Goal: Task Accomplishment & Management: Use online tool/utility

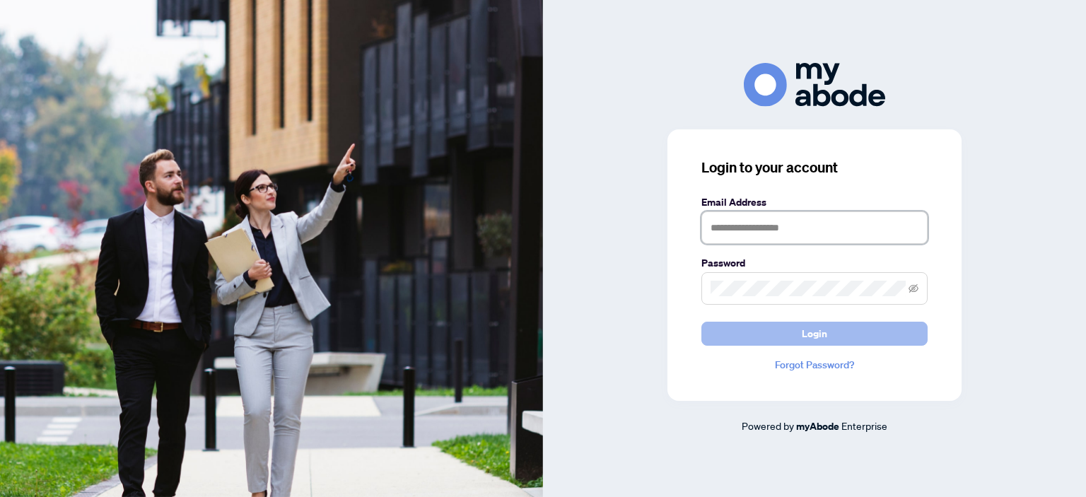
type input "**********"
click at [805, 331] on span "Login" at bounding box center [814, 333] width 25 height 23
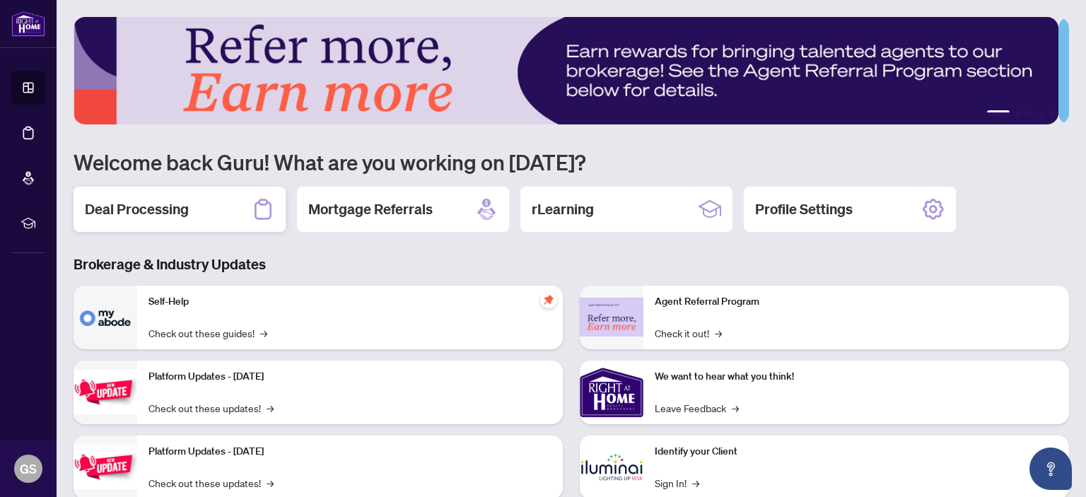
click at [164, 211] on h2 "Deal Processing" at bounding box center [137, 209] width 104 height 20
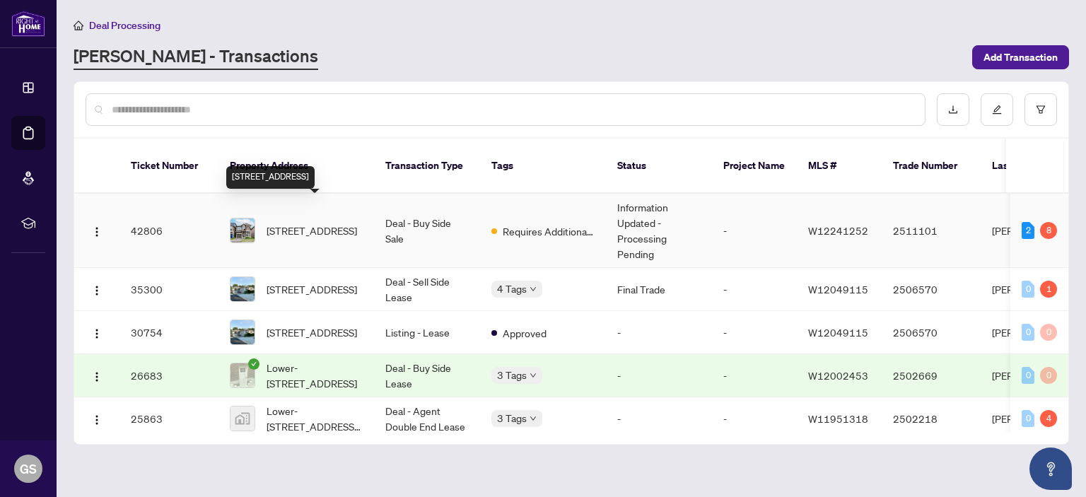
click at [286, 223] on span "3907 Tufgar Cres, Burlington, Ontario L7M 1N7, Canada" at bounding box center [312, 231] width 90 height 16
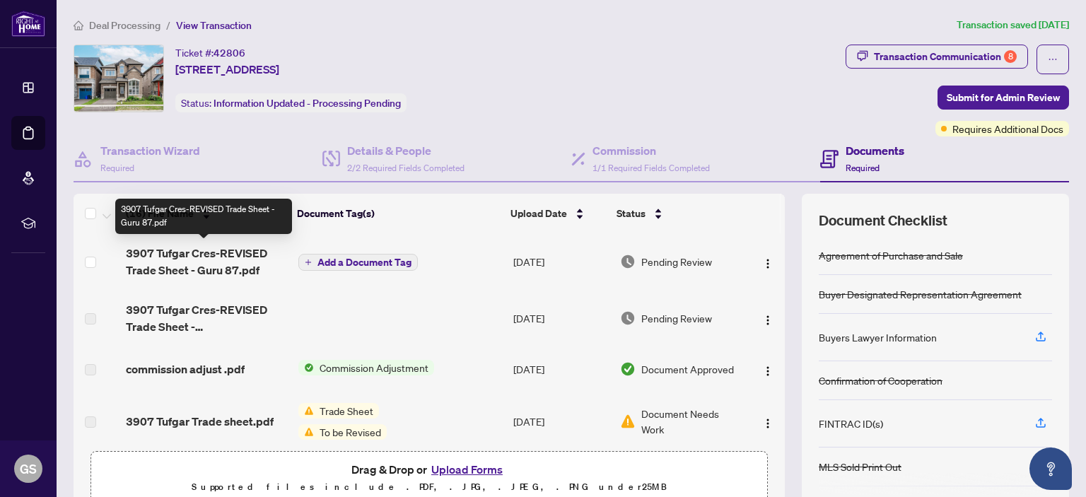
click at [195, 257] on span "3907 Tufgar Cres-REVISED Trade Sheet - Guru 87.pdf" at bounding box center [206, 262] width 160 height 34
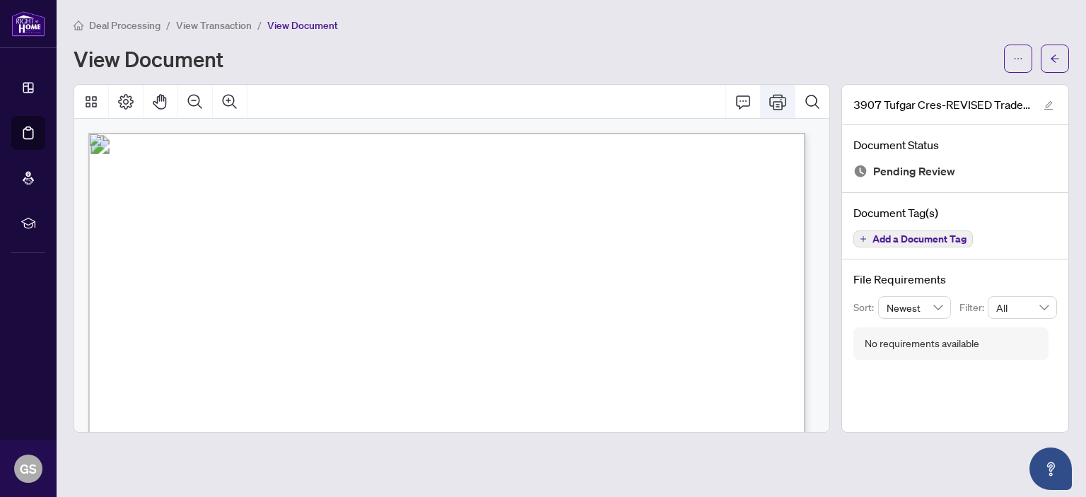
click at [777, 102] on icon "Print" at bounding box center [777, 101] width 17 height 17
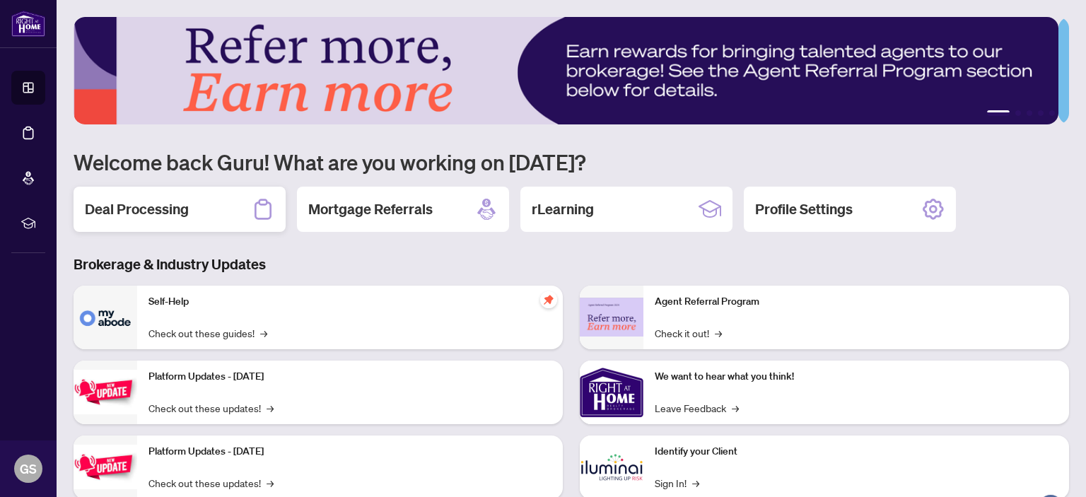
click at [149, 207] on h2 "Deal Processing" at bounding box center [137, 209] width 104 height 20
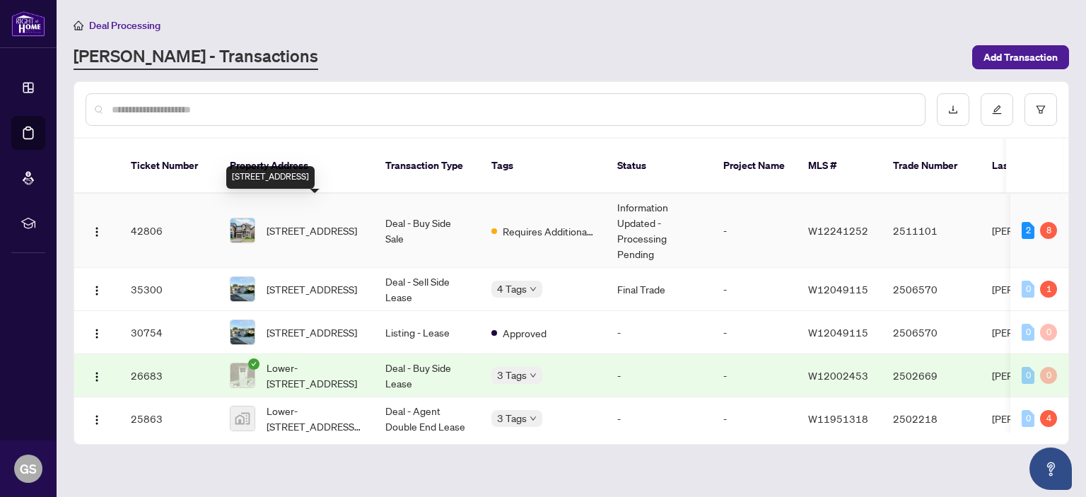
click at [297, 223] on span "3907 Tufgar Cres, Burlington, Ontario L7M 1N7, Canada" at bounding box center [312, 231] width 90 height 16
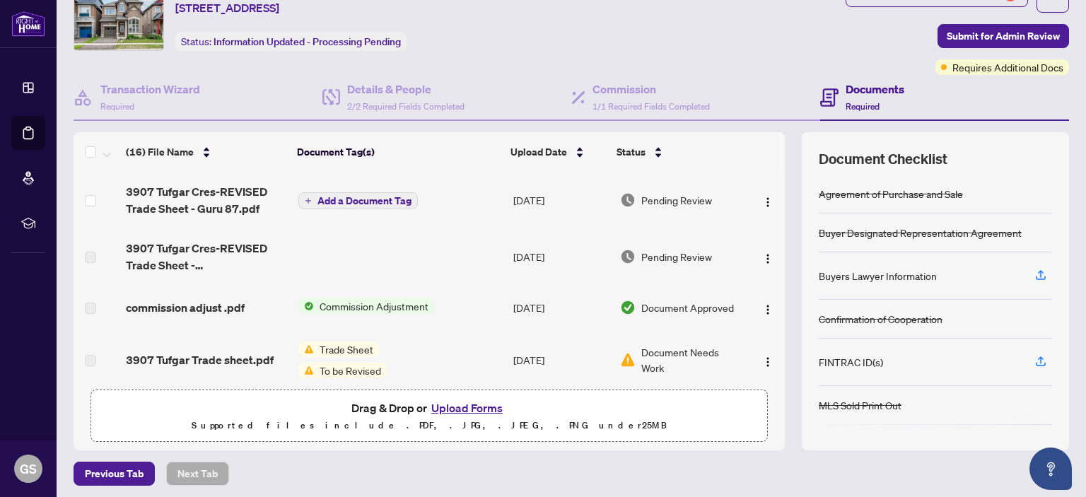
click at [478, 404] on button "Upload Forms" at bounding box center [467, 408] width 80 height 18
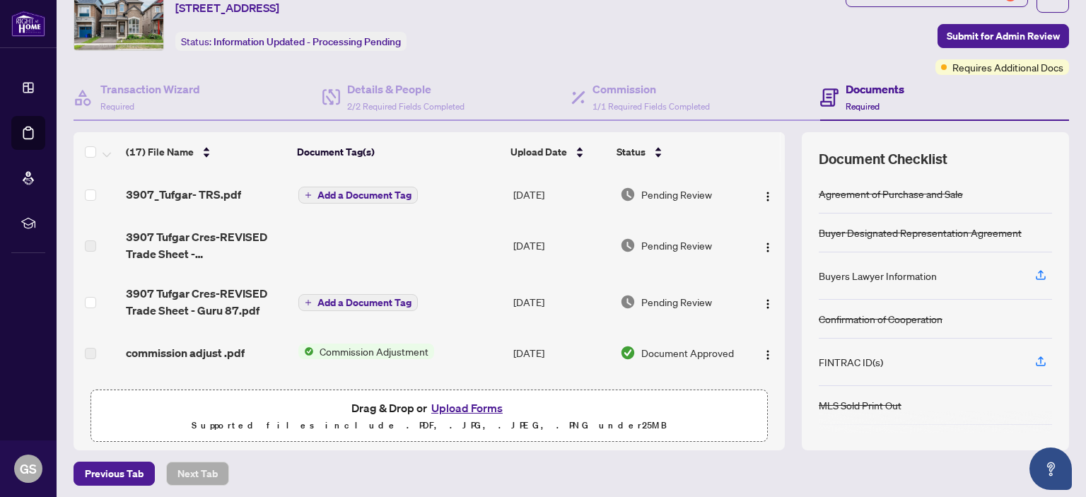
click at [342, 190] on span "Add a Document Tag" at bounding box center [364, 195] width 94 height 10
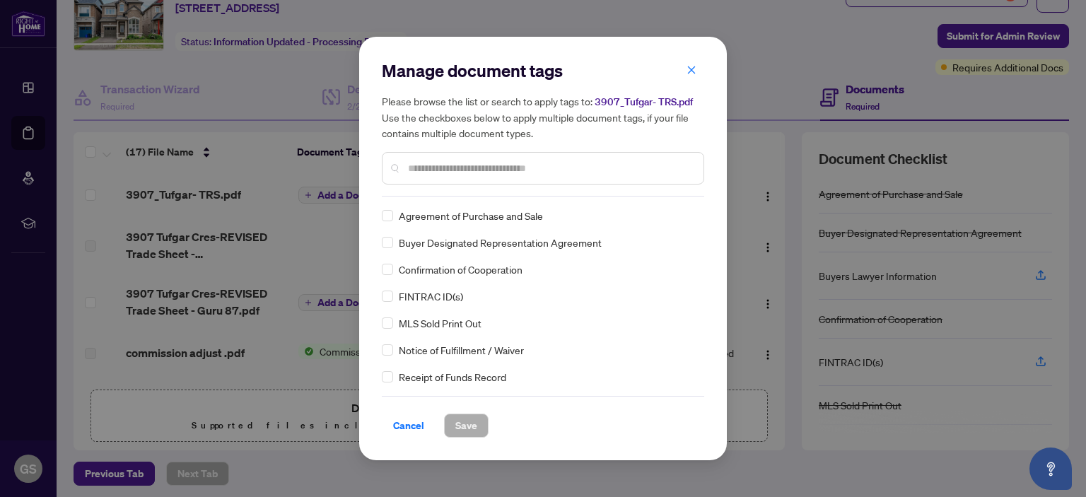
click at [436, 163] on input "text" at bounding box center [550, 168] width 284 height 16
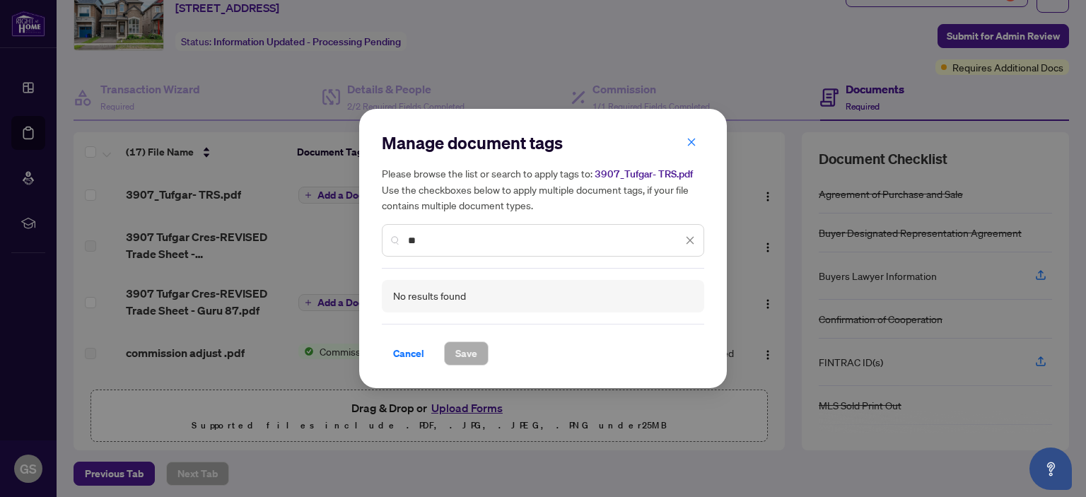
type input "*"
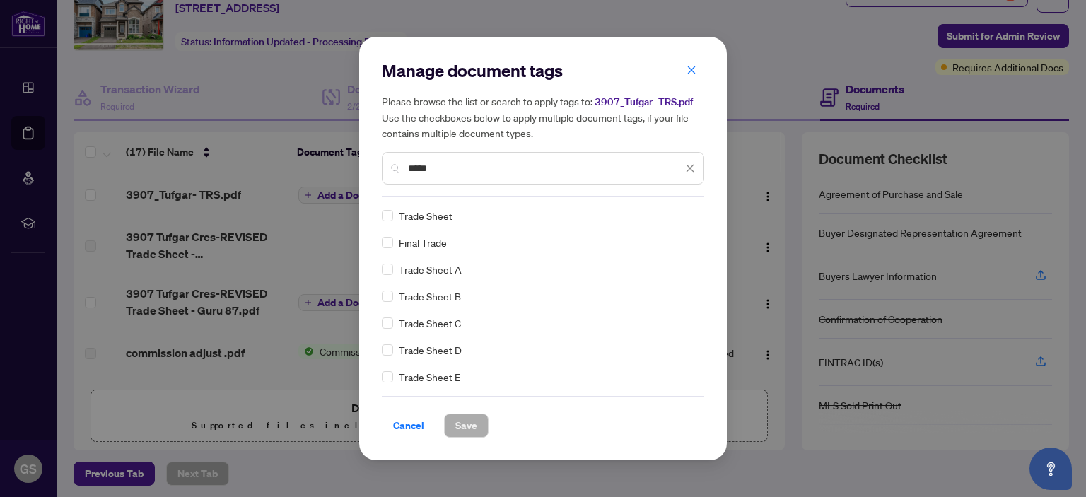
type input "*****"
click at [467, 423] on span "Save" at bounding box center [466, 425] width 22 height 23
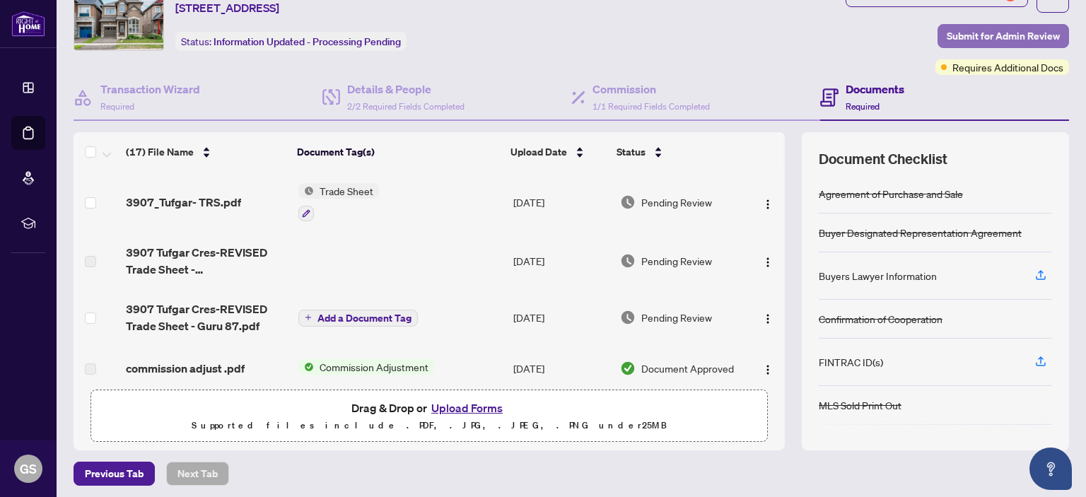
click at [983, 32] on span "Submit for Admin Review" at bounding box center [1003, 36] width 113 height 23
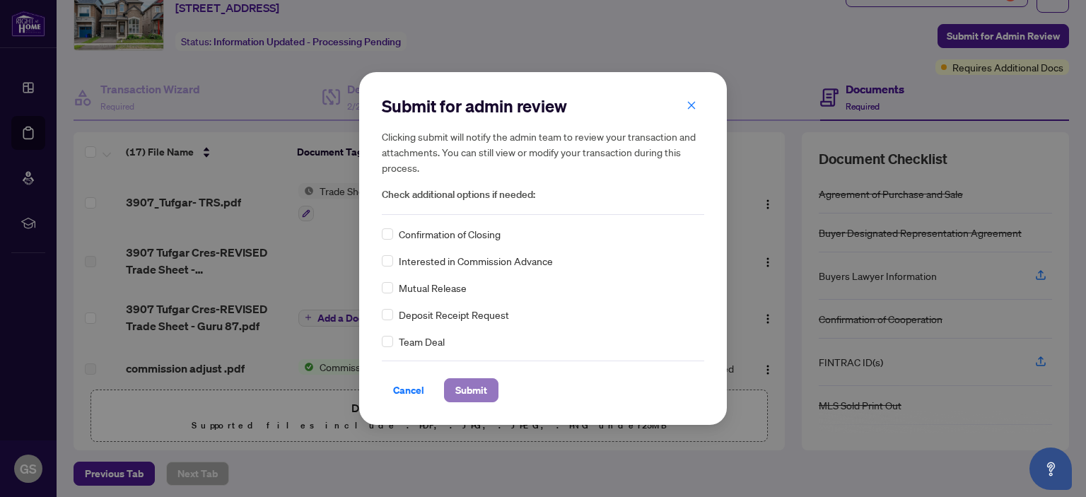
click at [476, 387] on span "Submit" at bounding box center [471, 390] width 32 height 23
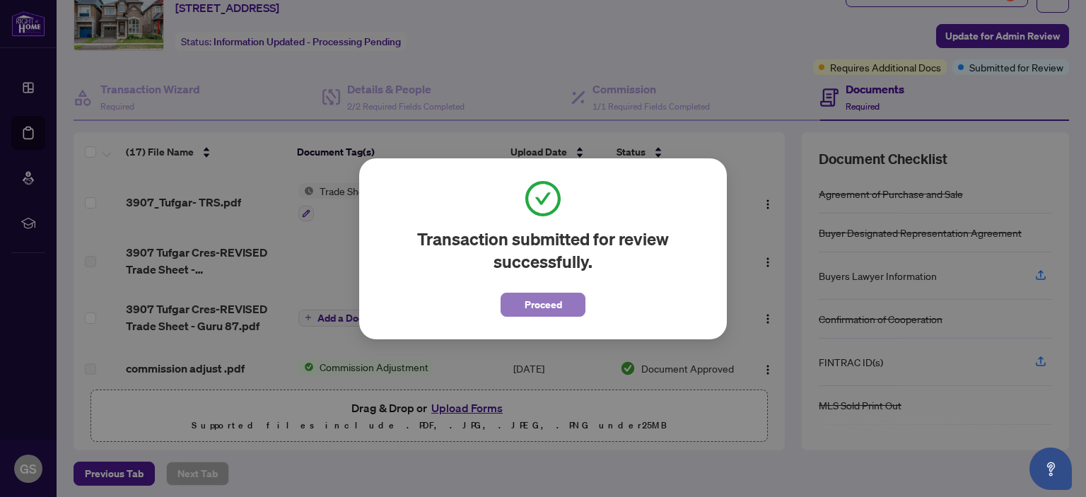
click at [547, 304] on span "Proceed" at bounding box center [543, 304] width 37 height 23
